Goal: Task Accomplishment & Management: Complete application form

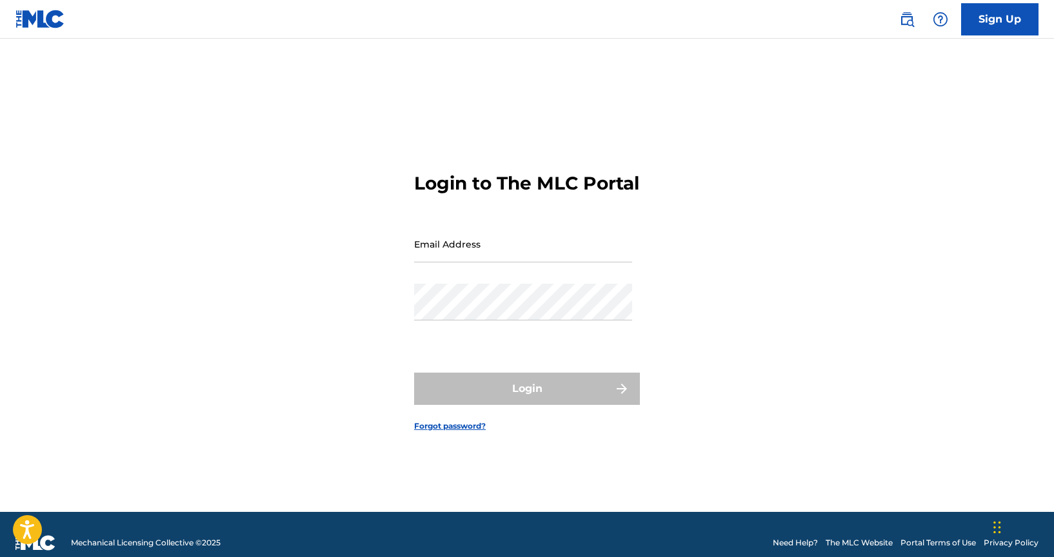
click at [536, 257] on input "Email Address" at bounding box center [523, 244] width 218 height 37
type input "[EMAIL_ADDRESS][DOMAIN_NAME]"
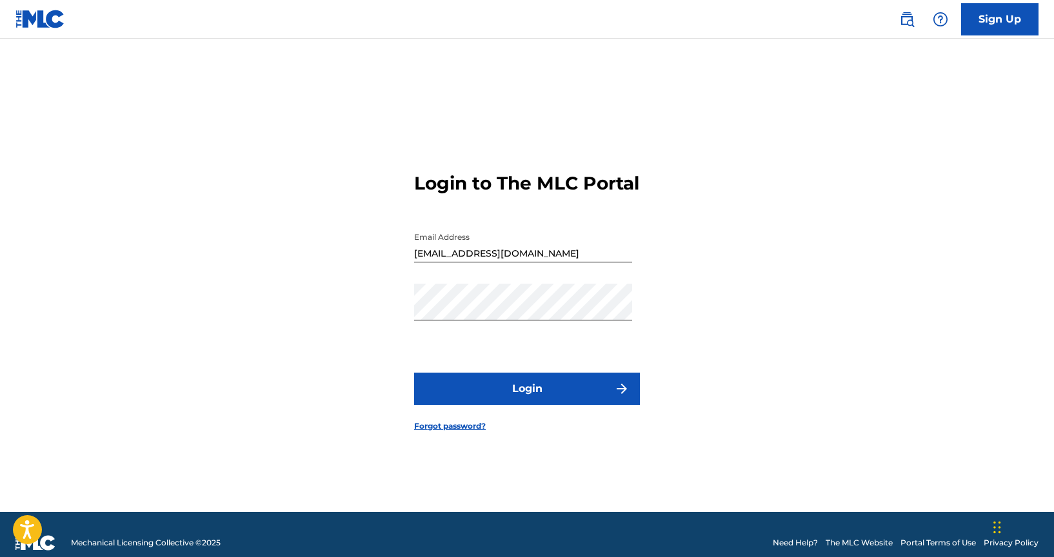
click at [527, 391] on button "Login" at bounding box center [527, 389] width 226 height 32
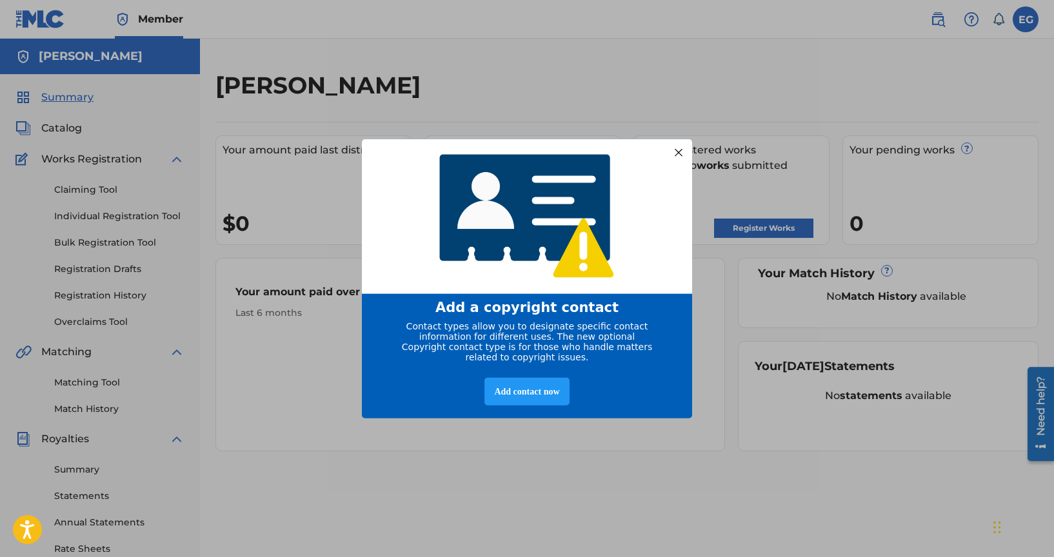
click at [678, 146] on div at bounding box center [678, 152] width 17 height 17
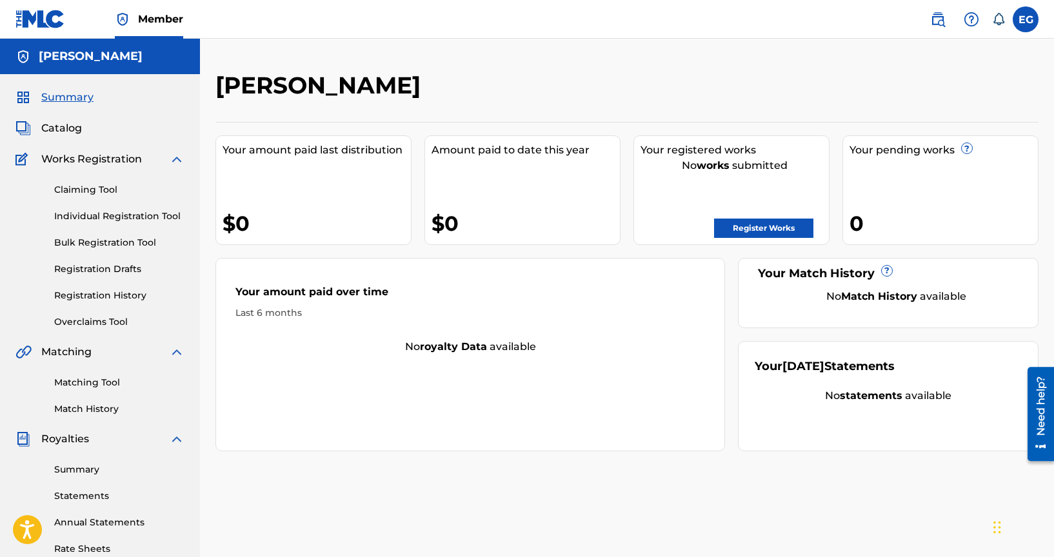
click at [73, 124] on span "Catalog" at bounding box center [61, 128] width 41 height 15
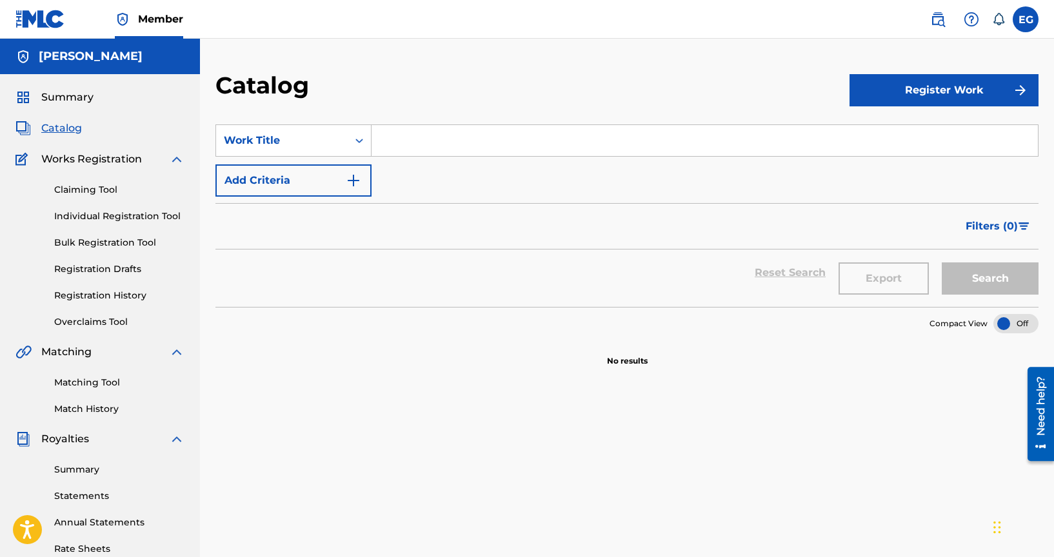
click at [969, 90] on button "Register Work" at bounding box center [943, 90] width 189 height 32
click at [882, 136] on link "Individual" at bounding box center [943, 132] width 189 height 31
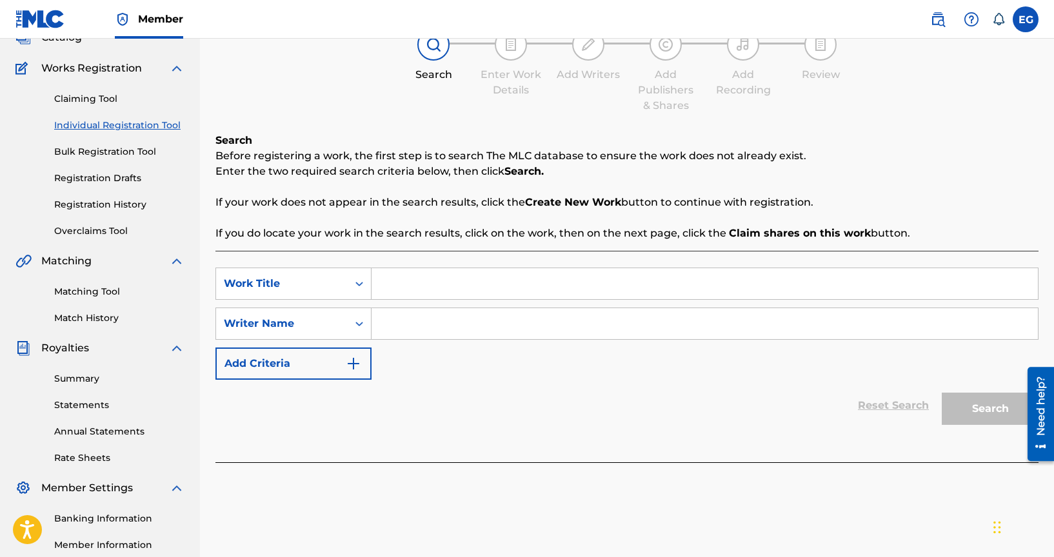
scroll to position [99, 0]
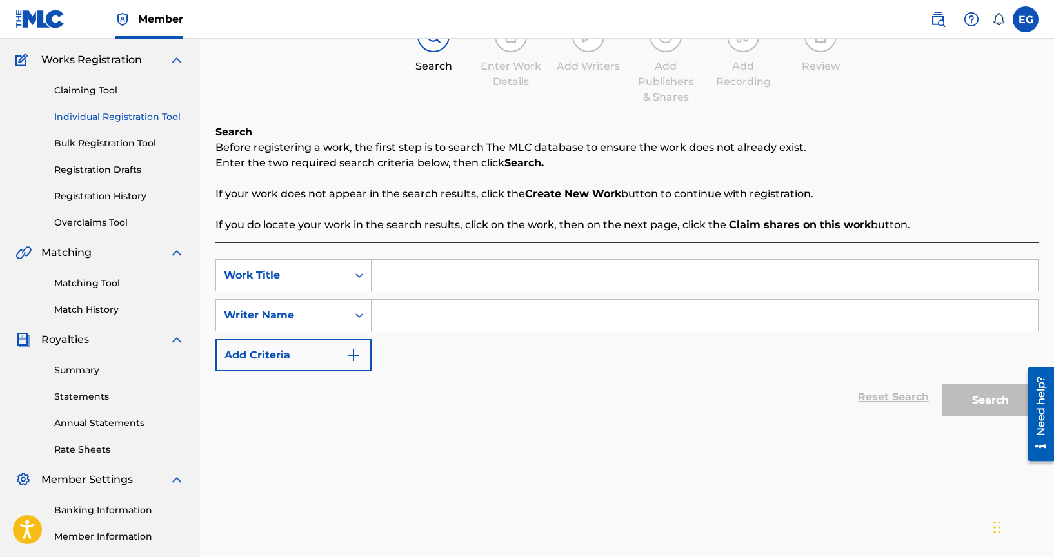
click at [97, 283] on link "Matching Tool" at bounding box center [119, 284] width 130 height 14
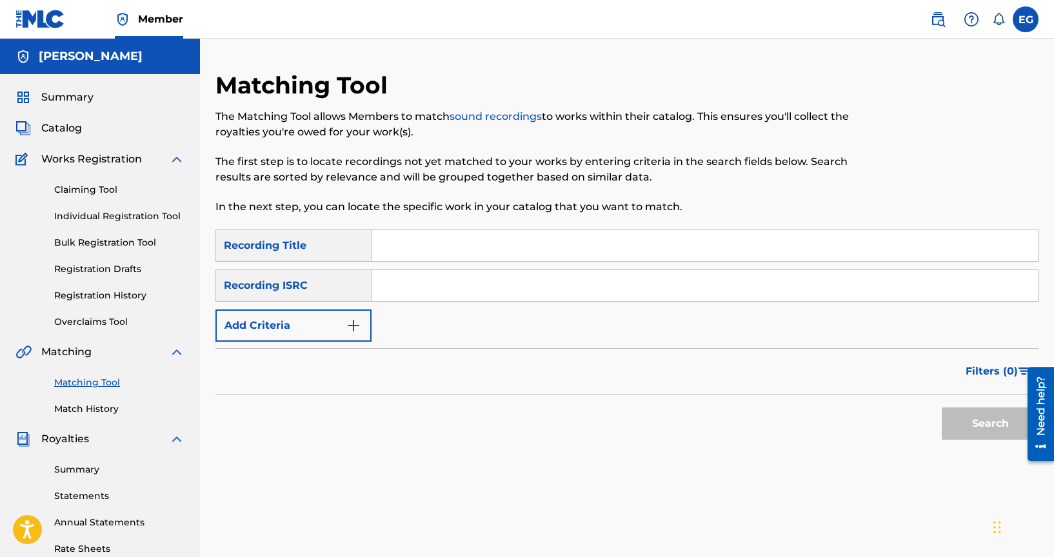
click at [74, 130] on span "Catalog" at bounding box center [61, 128] width 41 height 15
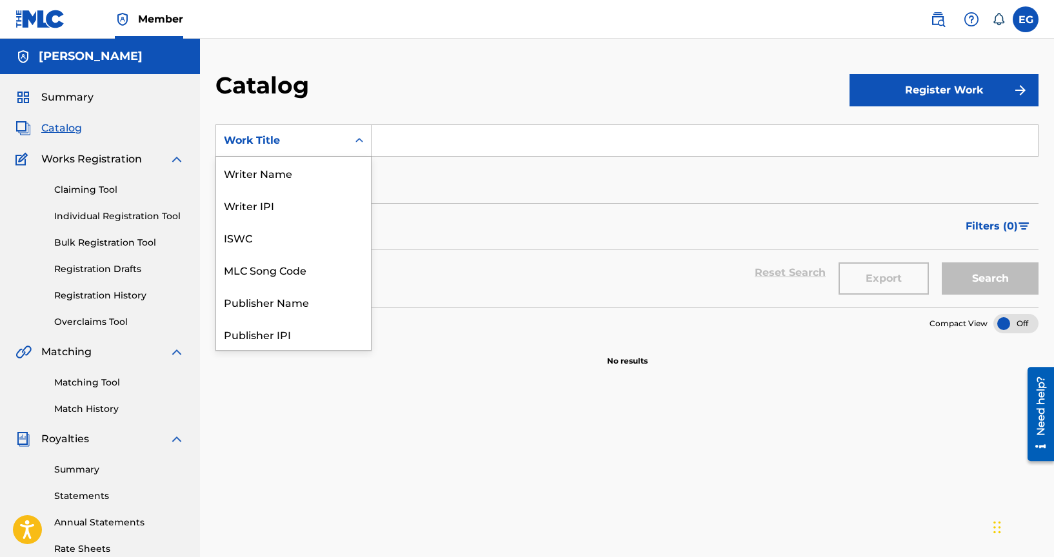
click at [362, 137] on icon "Search Form" at bounding box center [359, 140] width 13 height 13
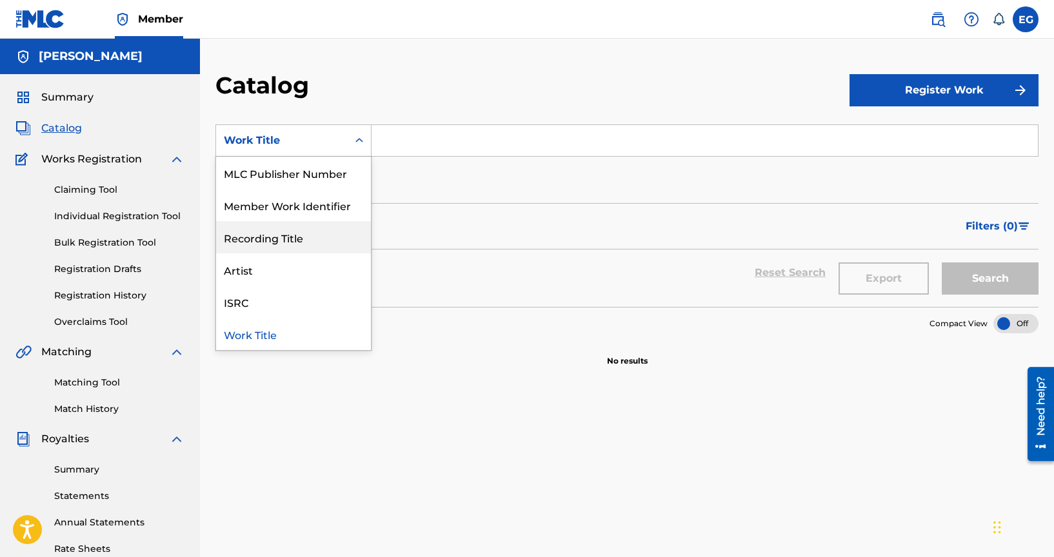
click at [297, 235] on div "Recording Title" at bounding box center [293, 237] width 155 height 32
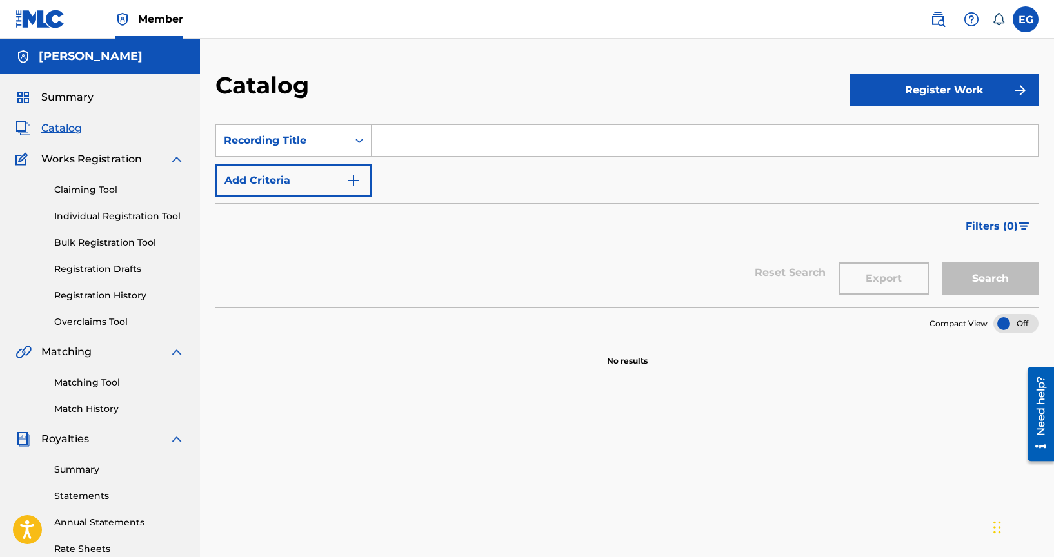
click at [406, 135] on input "Search Form" at bounding box center [704, 140] width 666 height 31
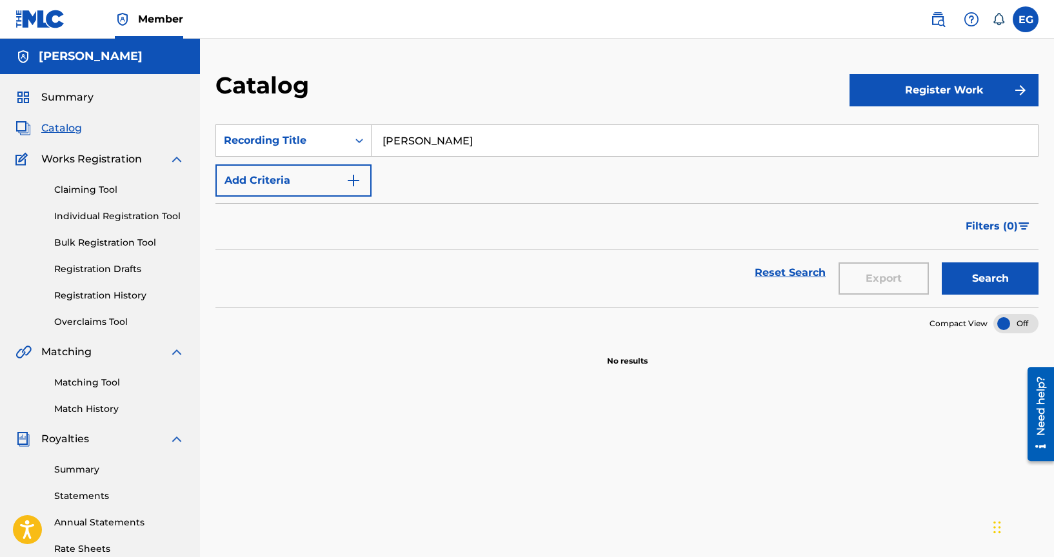
click at [941, 262] on button "Search" at bounding box center [989, 278] width 97 height 32
click at [470, 141] on input "[PERSON_NAME]" at bounding box center [704, 140] width 666 height 31
type input "P"
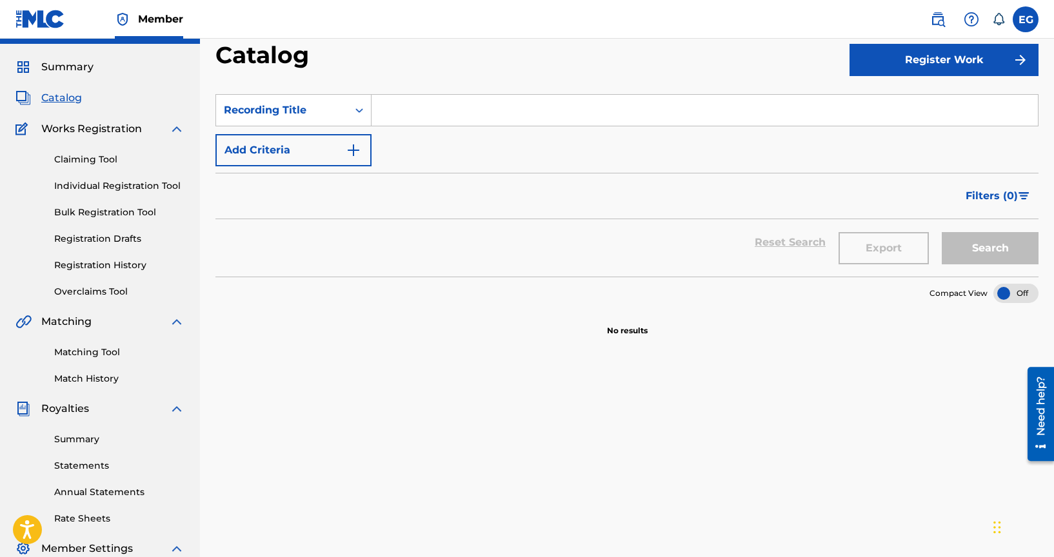
scroll to position [0, 0]
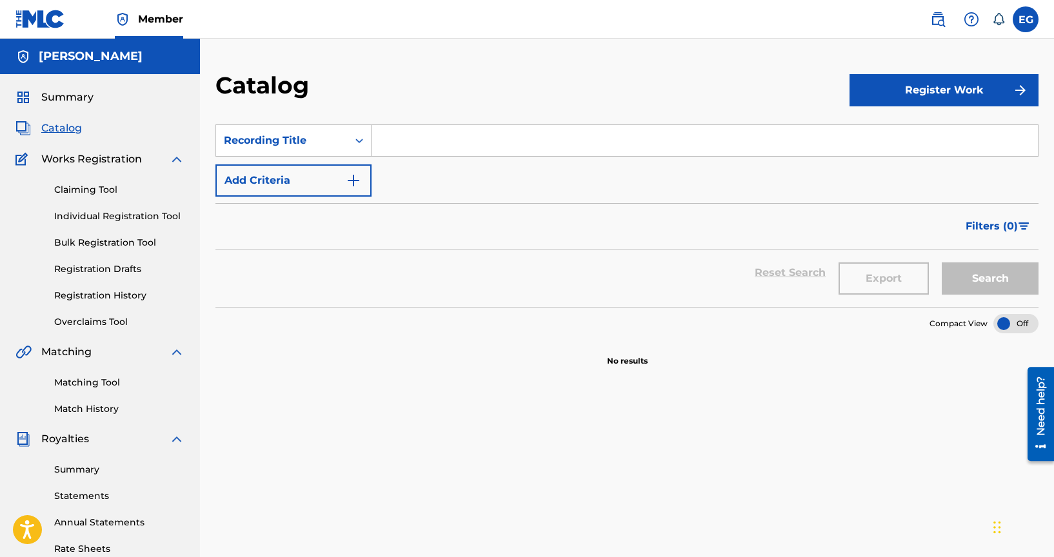
click at [398, 139] on input "Search Form" at bounding box center [704, 140] width 666 height 31
type input "G"
click at [385, 136] on input "Search Form" at bounding box center [704, 140] width 666 height 31
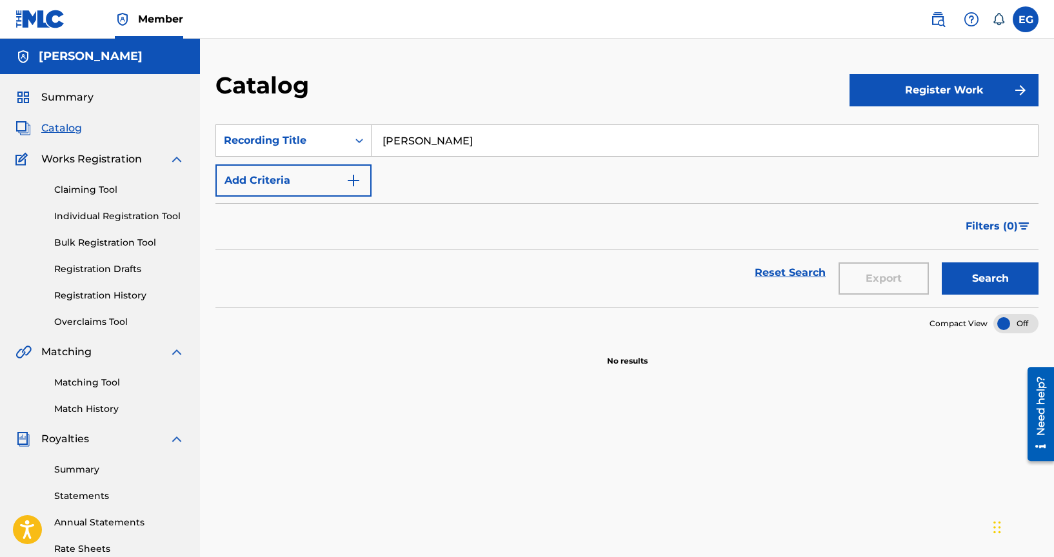
click at [395, 140] on input "[PERSON_NAME]" at bounding box center [704, 140] width 666 height 31
click at [503, 142] on input "Pájaro Choguy" at bounding box center [704, 140] width 666 height 31
click at [941, 262] on button "Search" at bounding box center [989, 278] width 97 height 32
click at [464, 144] on input "Pájaro Choguy" at bounding box center [704, 140] width 666 height 31
click at [941, 262] on button "Search" at bounding box center [989, 278] width 97 height 32
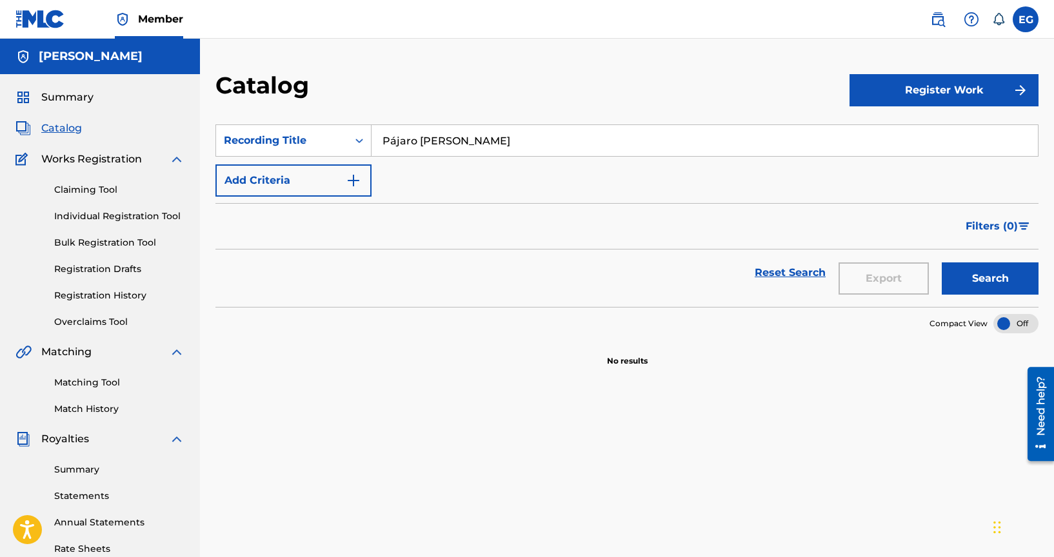
click at [477, 144] on input "Pájaro [PERSON_NAME]" at bounding box center [704, 140] width 666 height 31
type input "P"
click at [941, 262] on button "Search" at bounding box center [989, 278] width 97 height 32
type input "G"
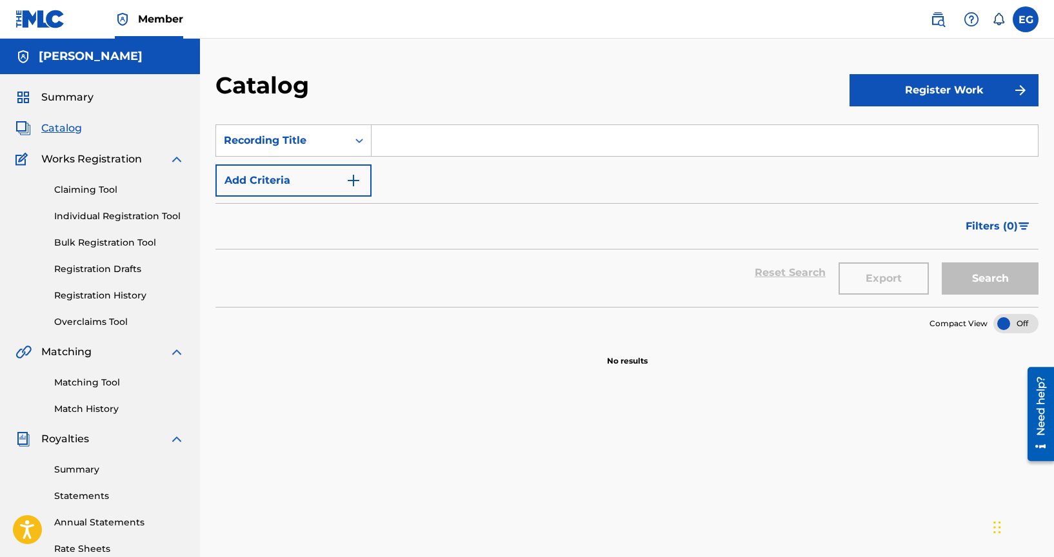
click at [100, 241] on link "Bulk Registration Tool" at bounding box center [119, 243] width 130 height 14
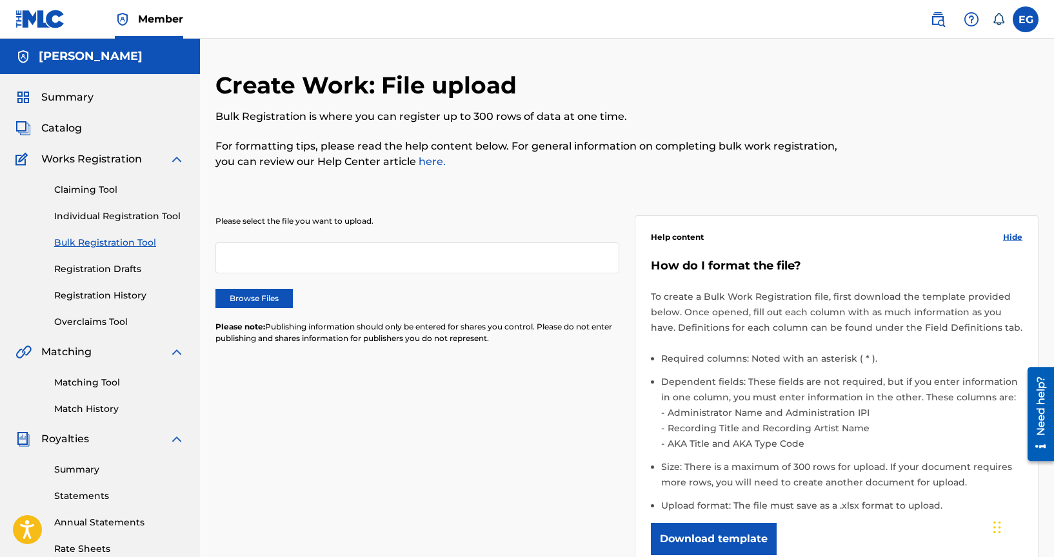
click at [716, 541] on button "Download template" at bounding box center [714, 539] width 126 height 32
click at [135, 215] on link "Individual Registration Tool" at bounding box center [119, 217] width 130 height 14
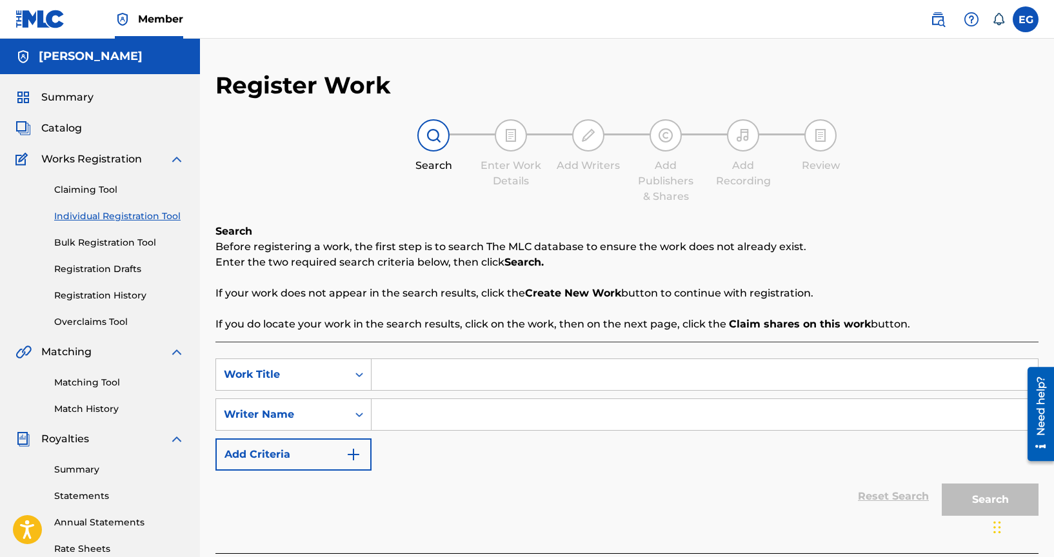
click at [385, 377] on input "Search Form" at bounding box center [704, 374] width 666 height 31
